Goal: Find specific page/section: Find specific page/section

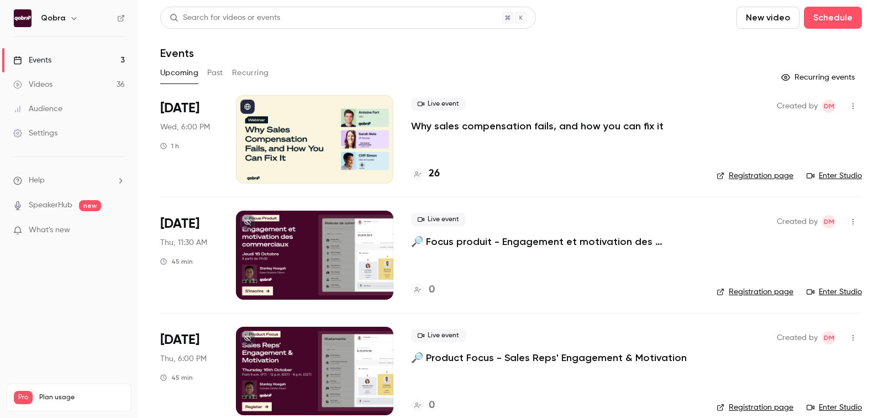
click at [427, 170] on div "26" at bounding box center [425, 173] width 29 height 15
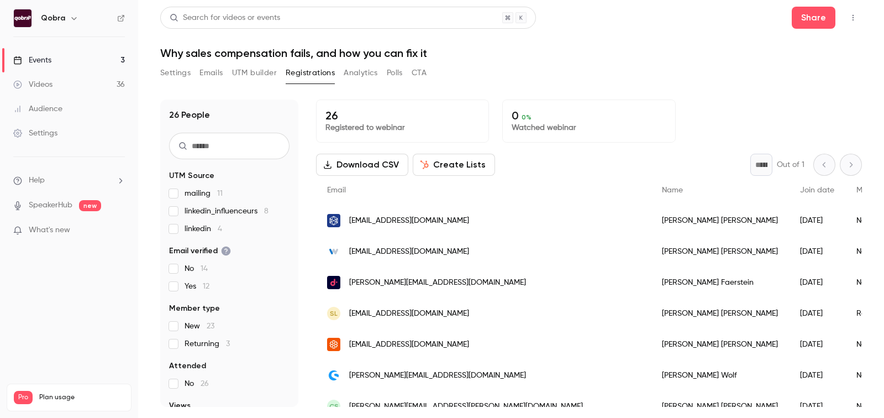
click at [225, 213] on span "linkedin_influenceurs 8" at bounding box center [226, 210] width 84 height 11
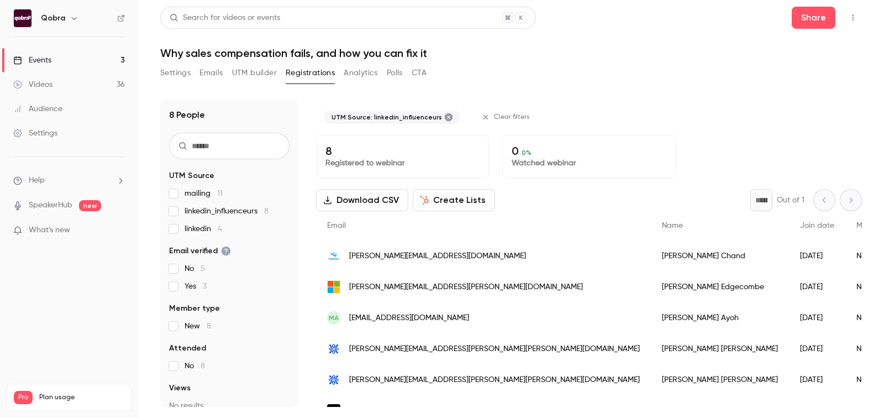
click at [225, 212] on span "linkedin_influenceurs 8" at bounding box center [226, 210] width 84 height 11
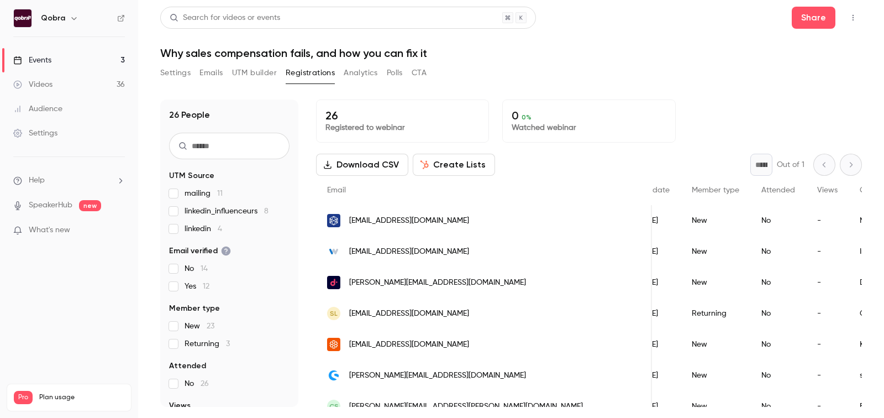
scroll to position [0, 88]
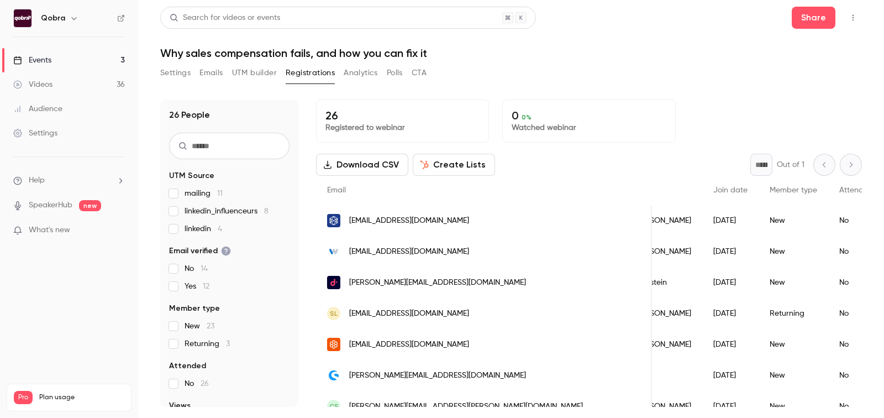
click at [373, 215] on span "[EMAIL_ADDRESS][DOMAIN_NAME]" at bounding box center [409, 221] width 120 height 12
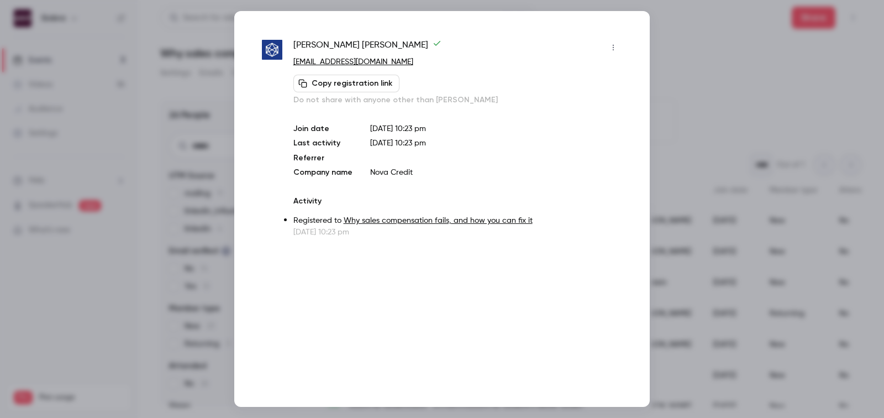
click at [627, 26] on div "[PERSON_NAME] [EMAIL_ADDRESS][DOMAIN_NAME] Copy registration link Do not share …" at bounding box center [441, 208] width 415 height 395
click at [696, 38] on div at bounding box center [442, 209] width 884 height 418
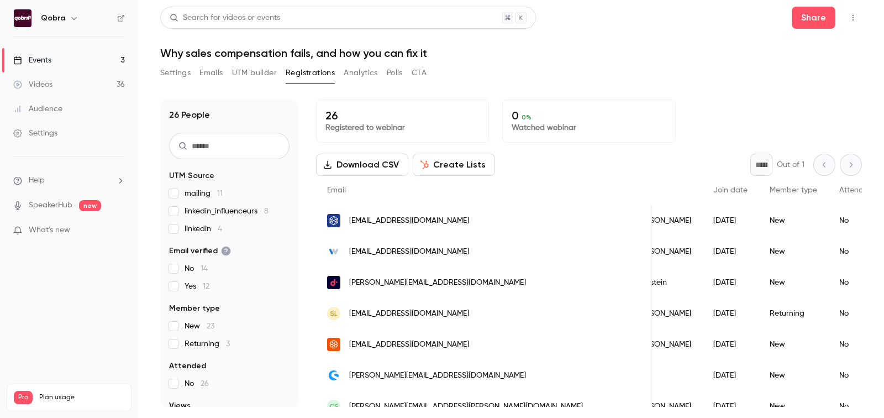
click at [202, 226] on span "linkedin 4" at bounding box center [203, 228] width 38 height 11
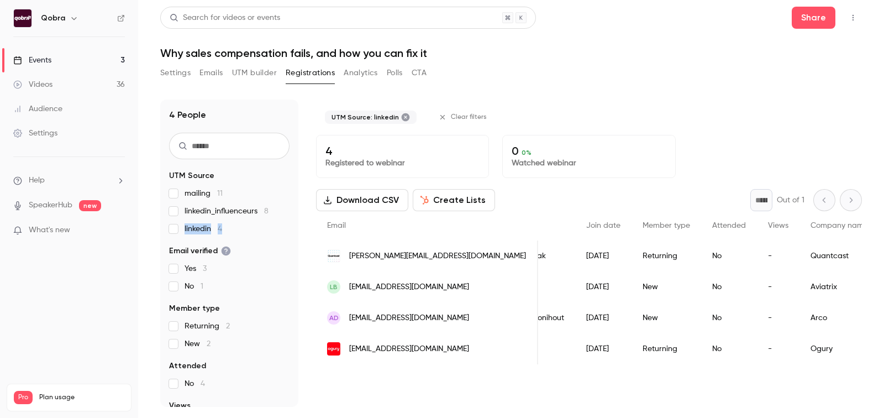
click at [202, 226] on span "linkedin 4" at bounding box center [203, 228] width 38 height 11
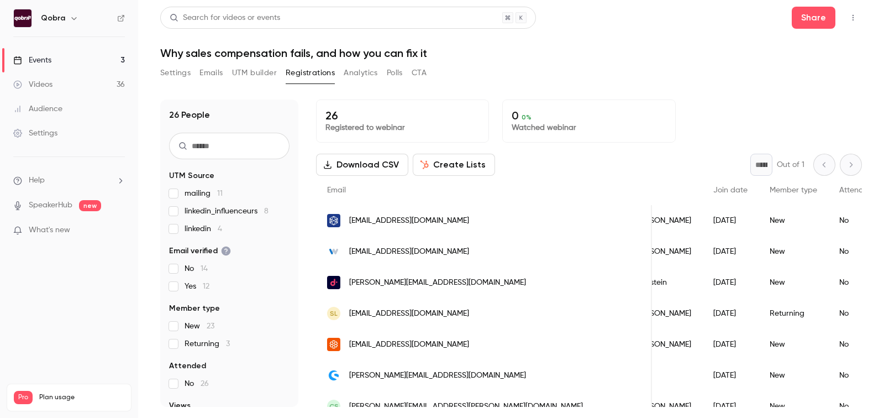
click at [210, 204] on div "mailing 11 linkedin_influenceurs 8 linkedin 4" at bounding box center [229, 211] width 120 height 46
click at [210, 205] on span "linkedin_influenceurs 8" at bounding box center [226, 210] width 84 height 11
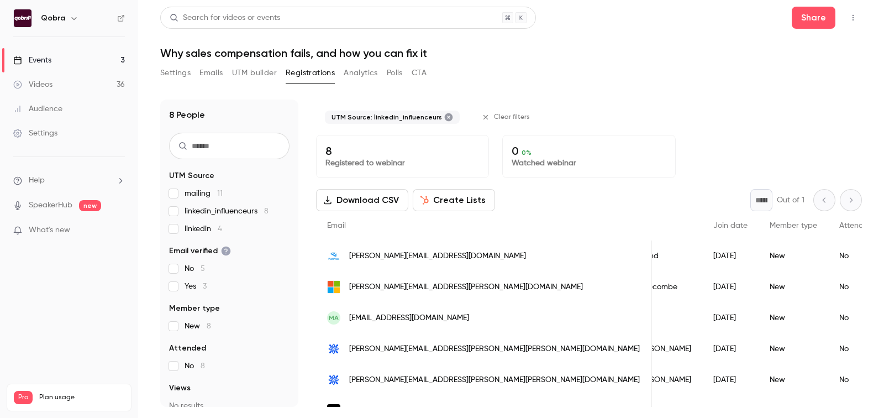
click at [188, 206] on span "linkedin_influenceurs 8" at bounding box center [226, 210] width 84 height 11
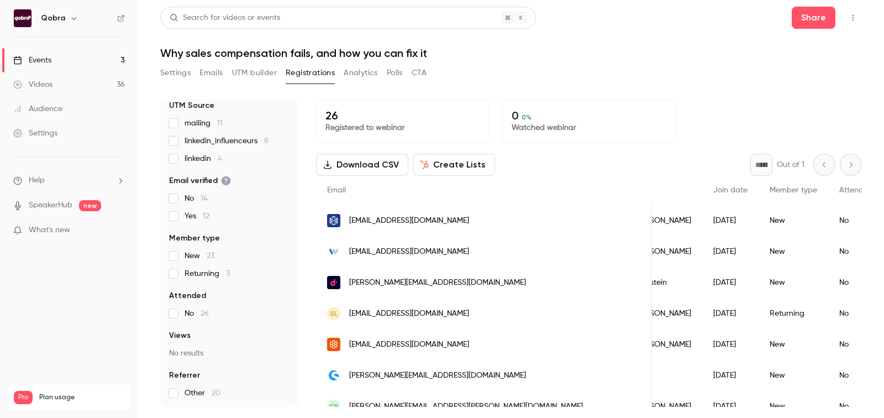
scroll to position [0, 0]
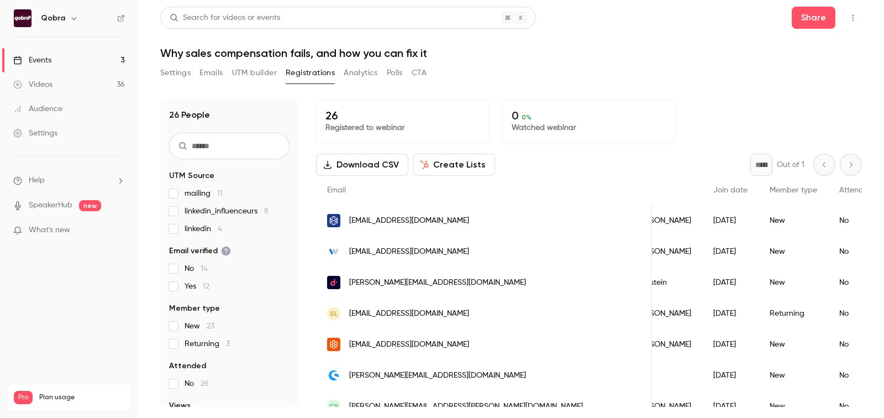
click at [183, 329] on label "New 23" at bounding box center [229, 325] width 120 height 11
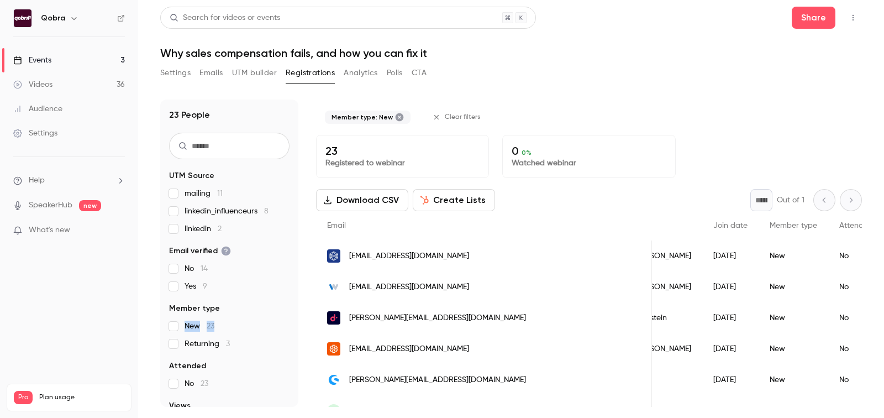
click at [183, 329] on label "New 23" at bounding box center [229, 325] width 120 height 11
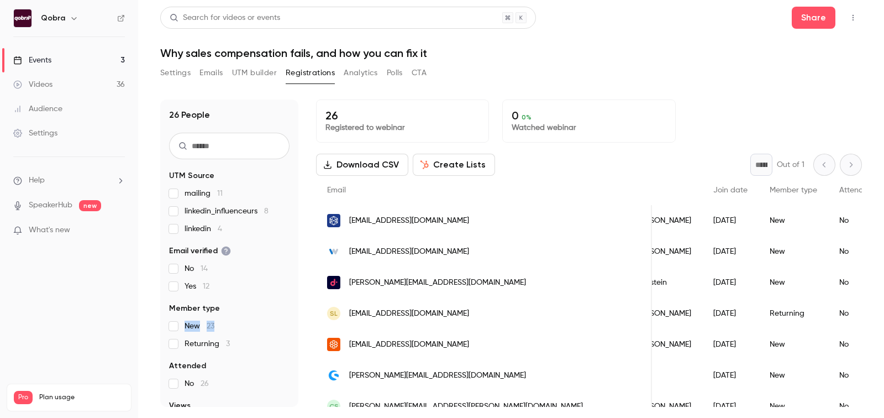
click at [46, 76] on link "Videos 36" at bounding box center [69, 84] width 138 height 24
